Goal: Find specific page/section: Find specific page/section

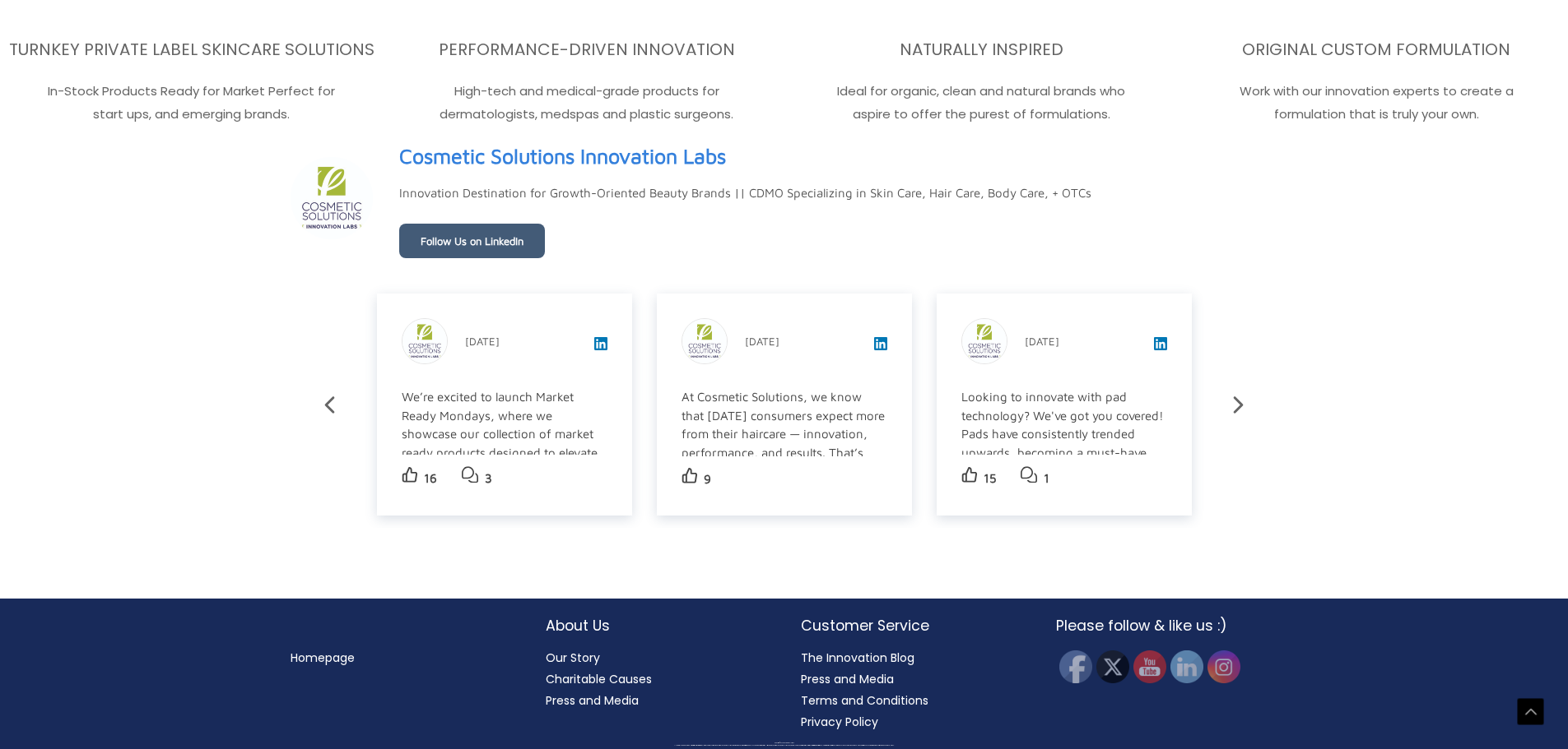
scroll to position [2946, 0]
click at [583, 703] on link "Press and Media" at bounding box center [592, 701] width 93 height 17
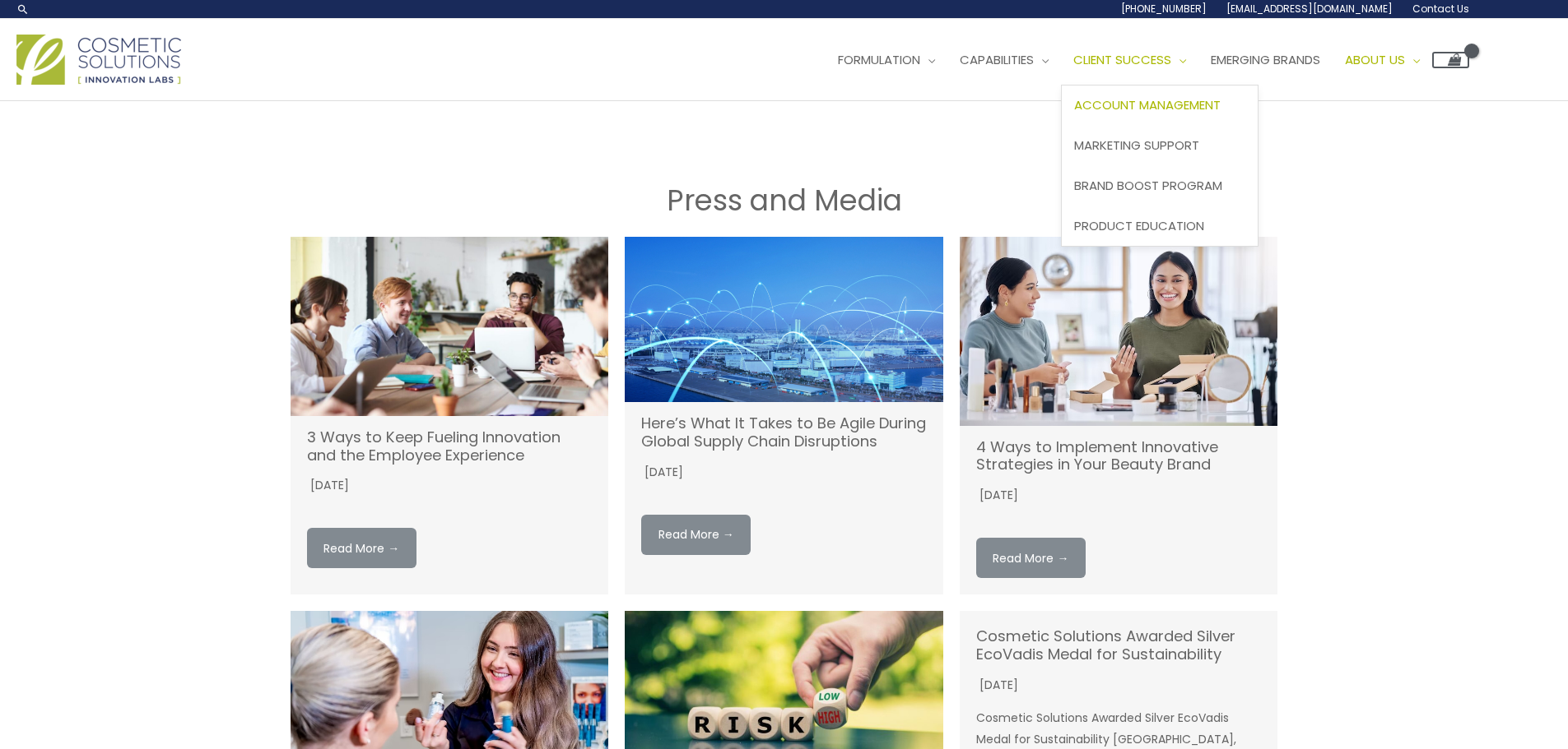
click at [1153, 101] on span "Account Management" at bounding box center [1148, 104] width 147 height 18
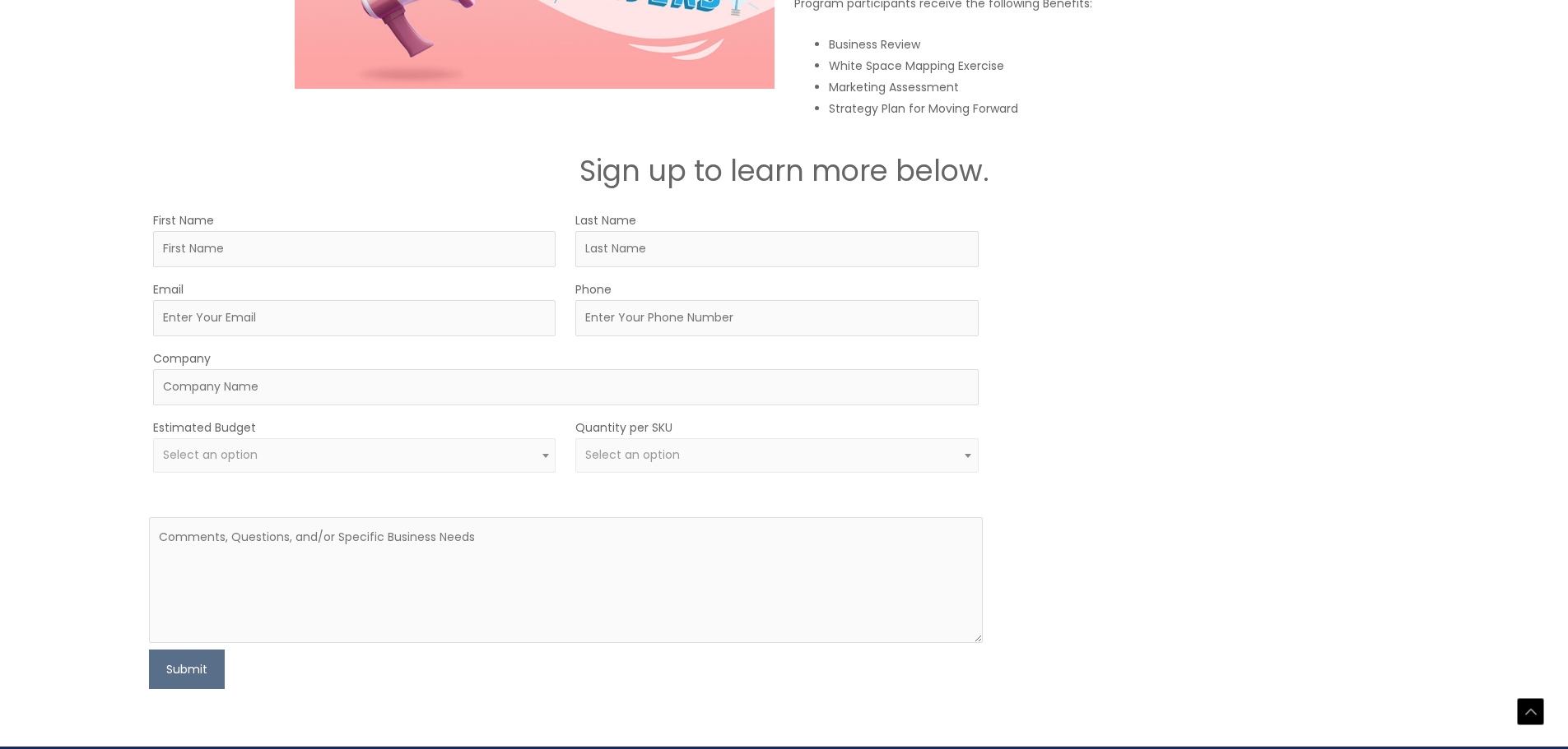
scroll to position [2455, 0]
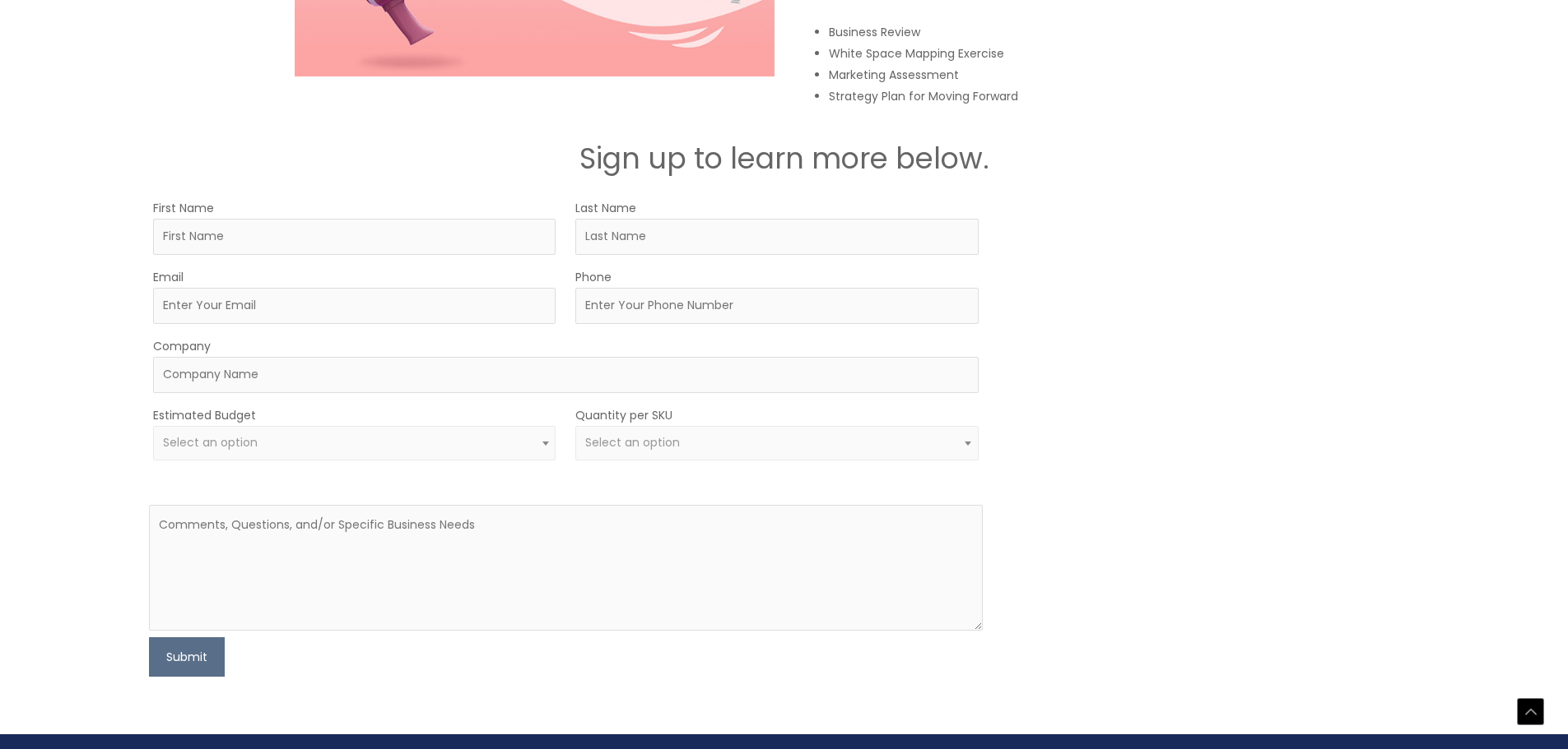
click at [268, 437] on span "Select an option" at bounding box center [355, 443] width 383 height 16
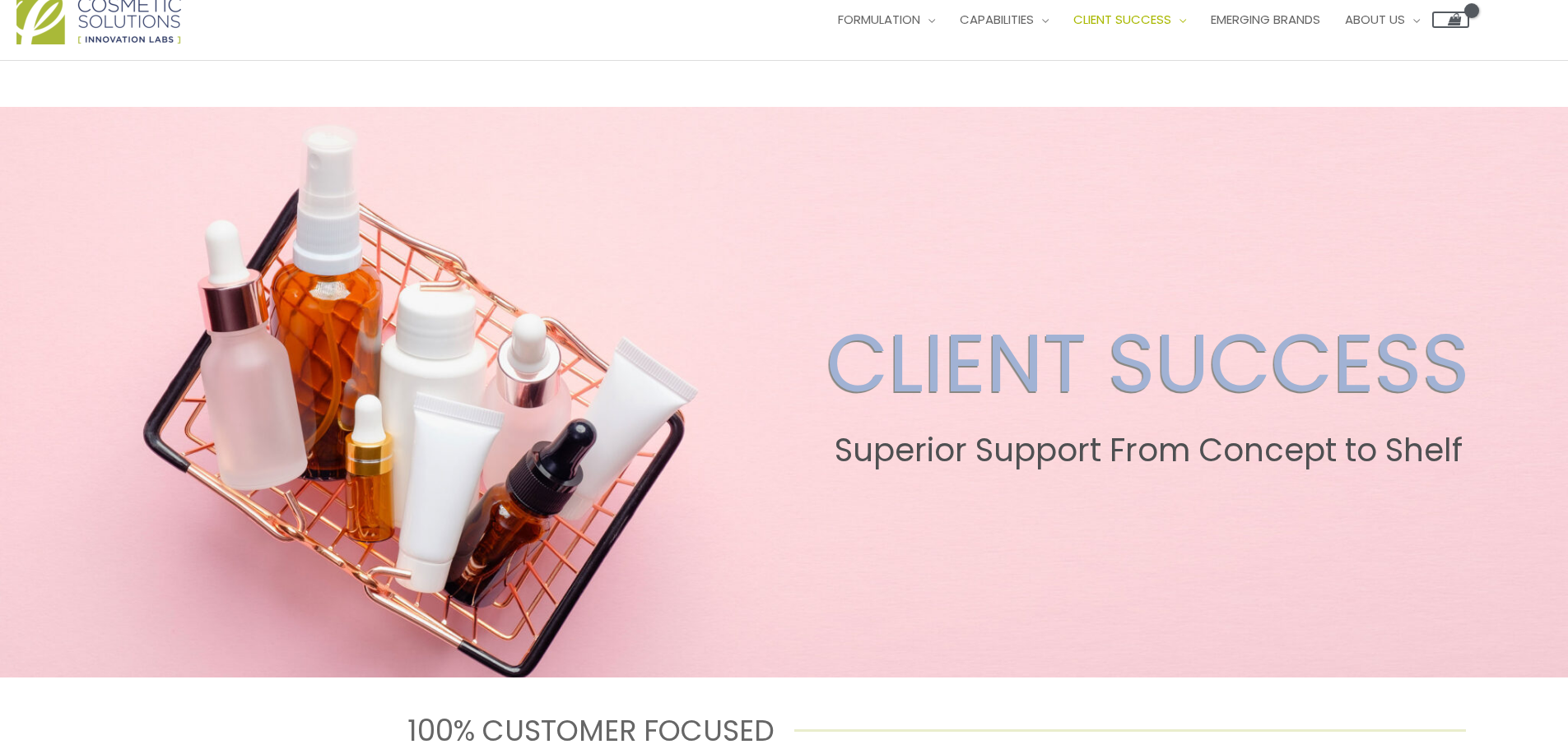
scroll to position [0, 0]
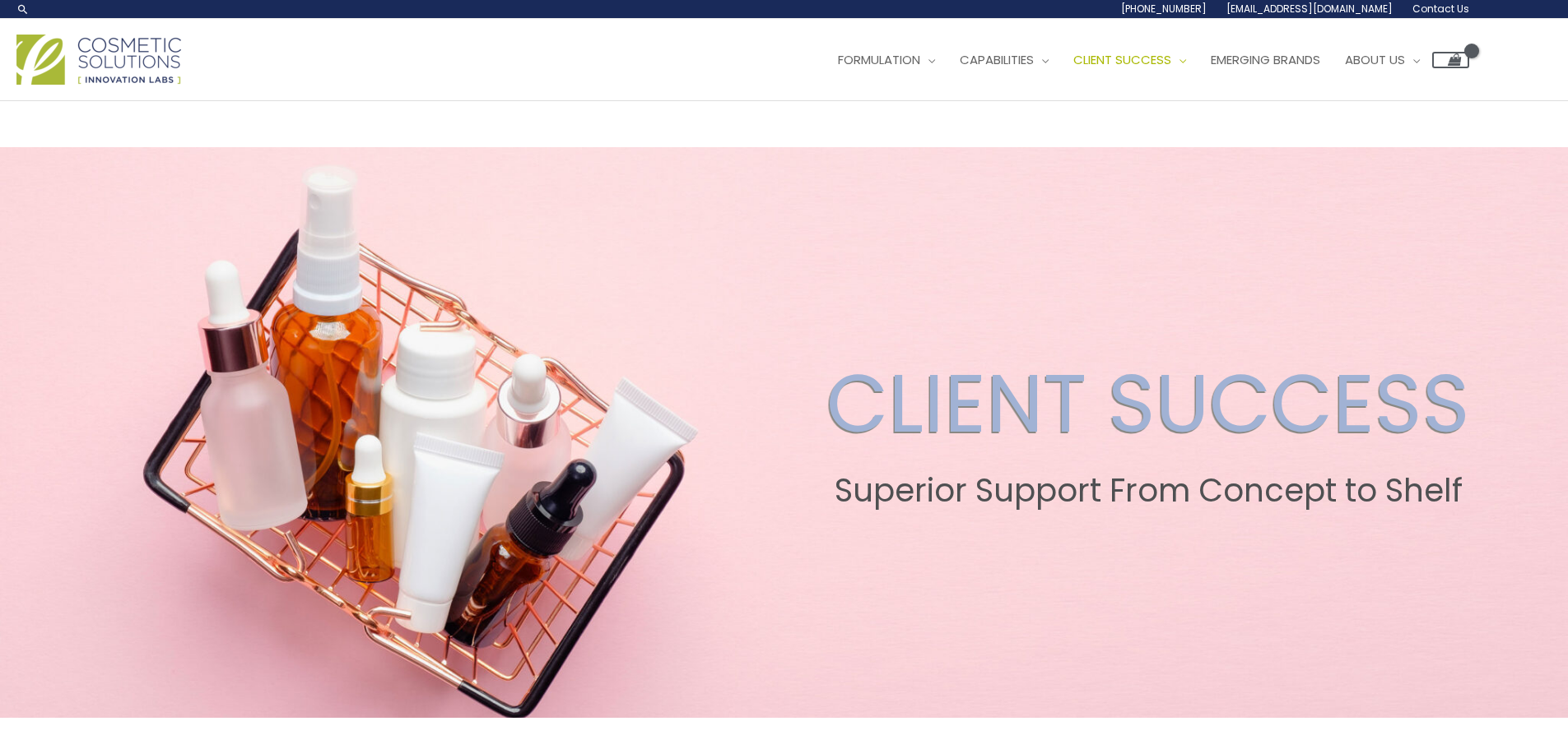
drag, startPoint x: 102, startPoint y: 436, endPoint x: 102, endPoint y: 170, distance: 266.0
